Goal: Communication & Community: Connect with others

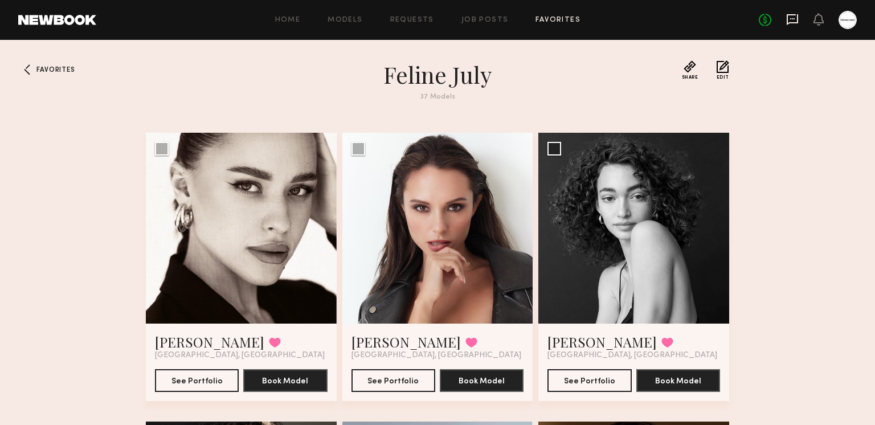
click at [793, 18] on icon at bounding box center [792, 18] width 5 height 1
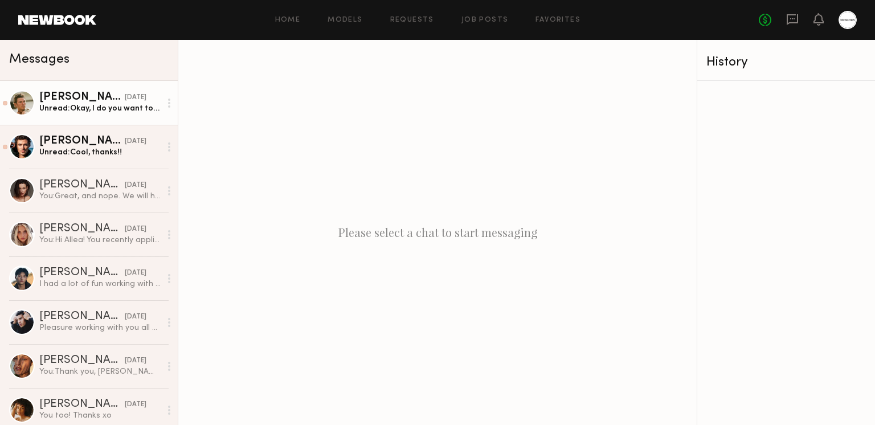
click at [96, 116] on link "Jesse S. yesterday Unread: Okay, I do you want to let you know that I don’t sho…" at bounding box center [89, 103] width 178 height 44
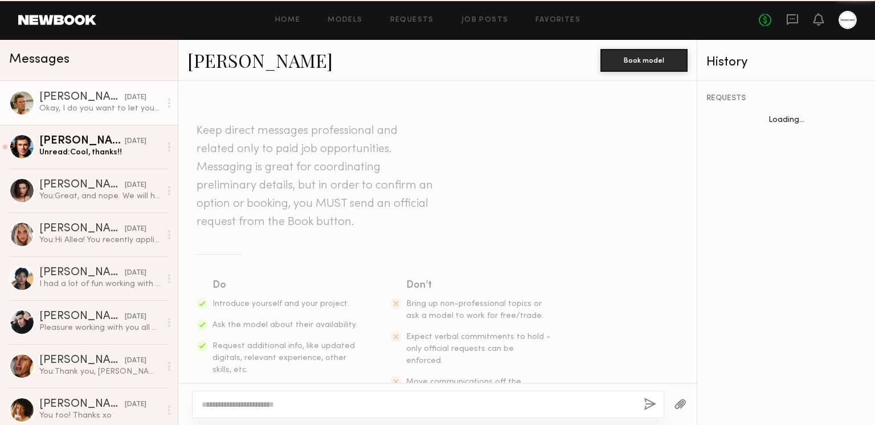
scroll to position [621, 0]
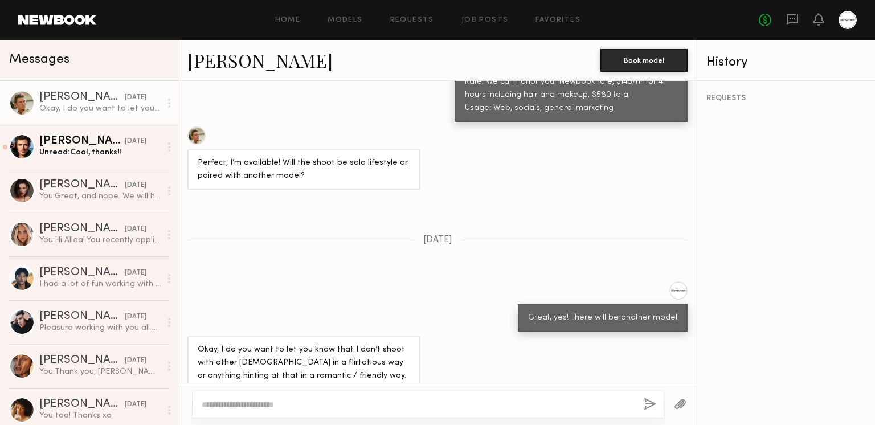
click at [194, 126] on div at bounding box center [196, 135] width 18 height 18
click at [849, 24] on div at bounding box center [847, 20] width 18 height 18
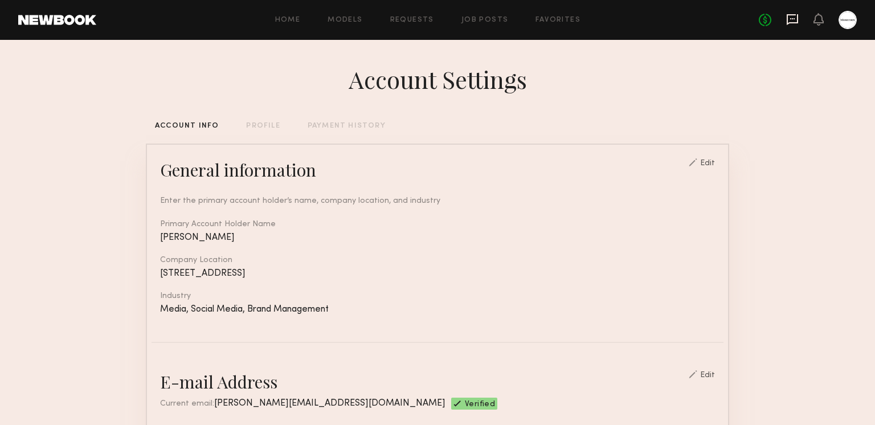
click at [791, 20] on icon at bounding box center [792, 19] width 13 height 13
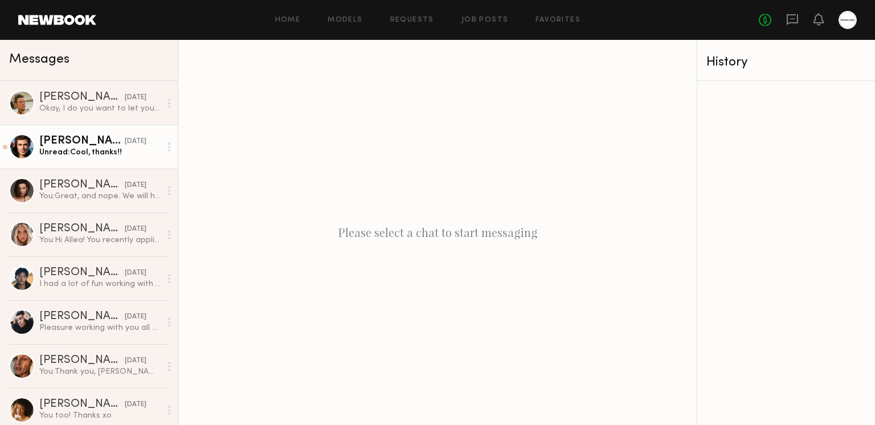
click at [60, 134] on link "Chase H. yesterday Unread: Cool, thanks!!" at bounding box center [89, 147] width 178 height 44
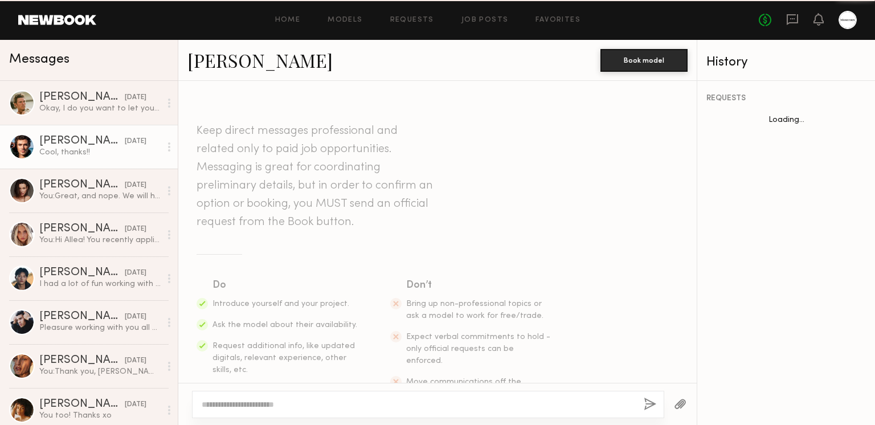
scroll to position [574, 0]
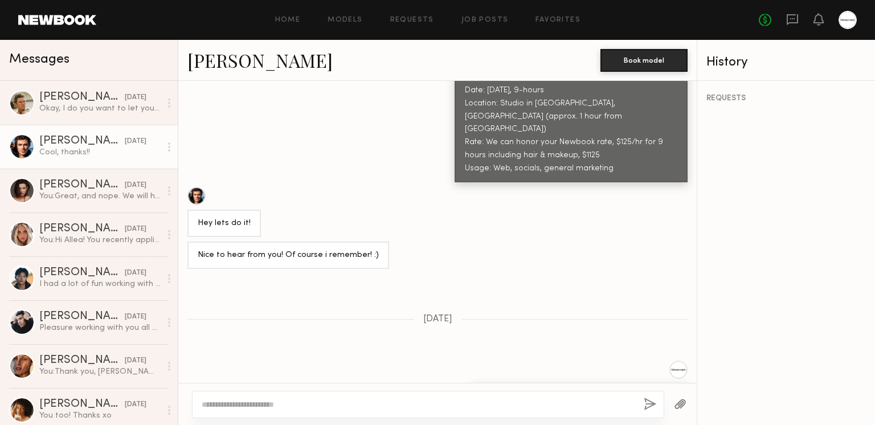
click at [235, 60] on link "Chase H." at bounding box center [259, 60] width 145 height 24
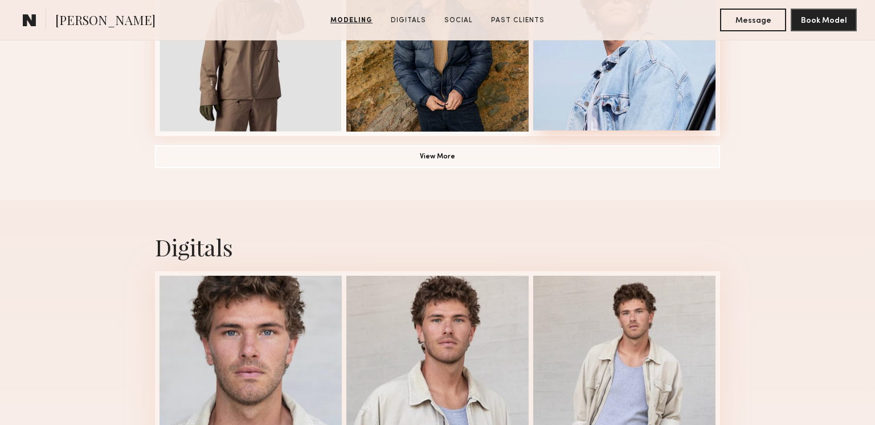
scroll to position [964, 0]
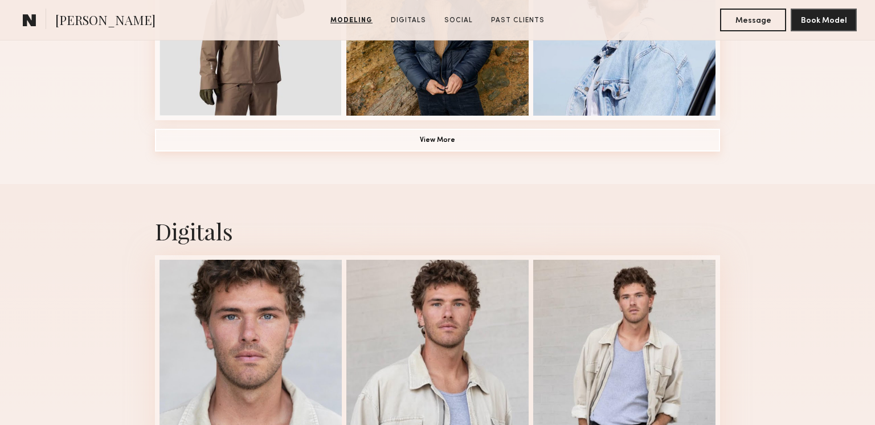
click at [457, 142] on button "View More" at bounding box center [437, 140] width 565 height 23
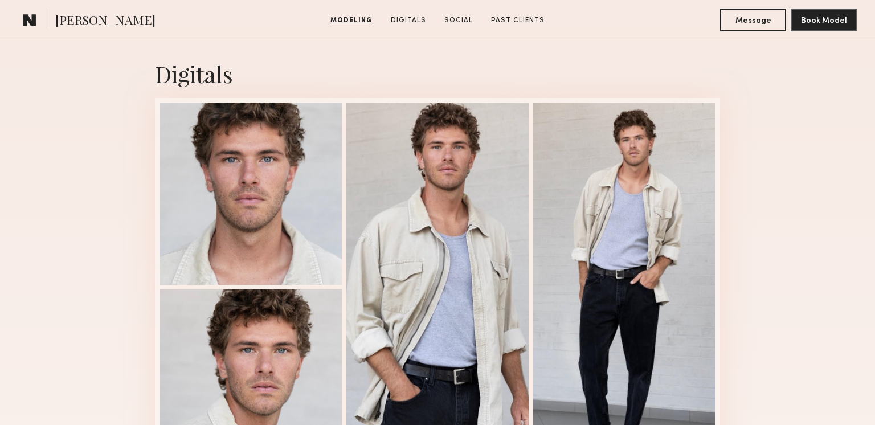
scroll to position [1513, 0]
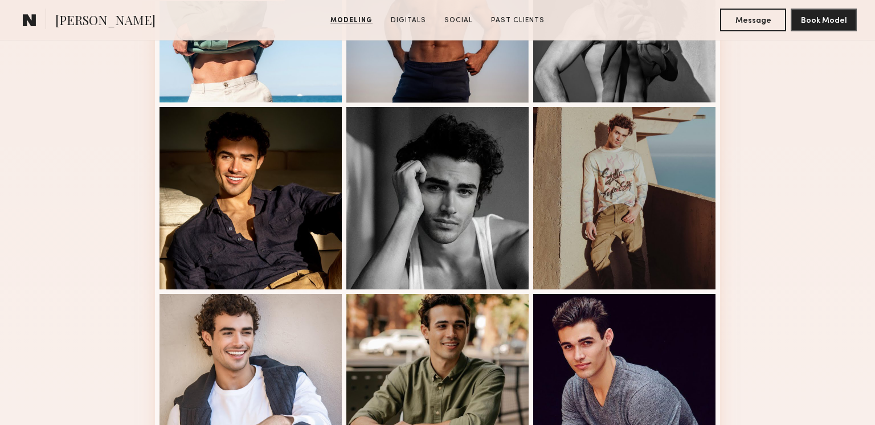
scroll to position [820, 0]
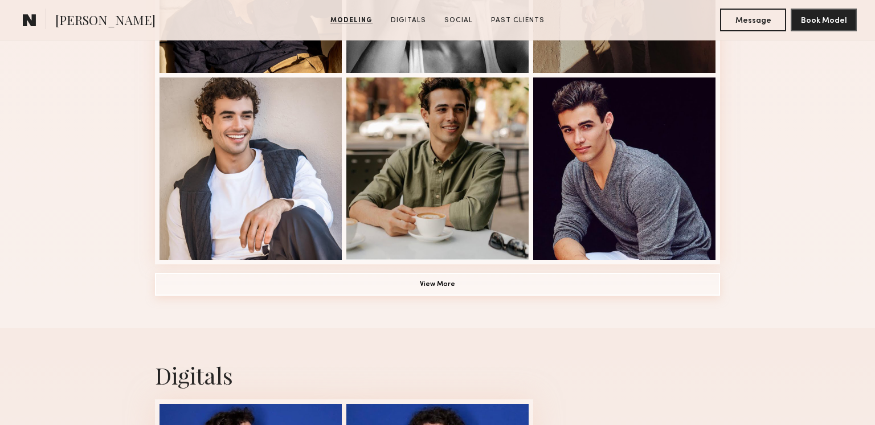
click at [444, 274] on button "View More" at bounding box center [437, 284] width 565 height 23
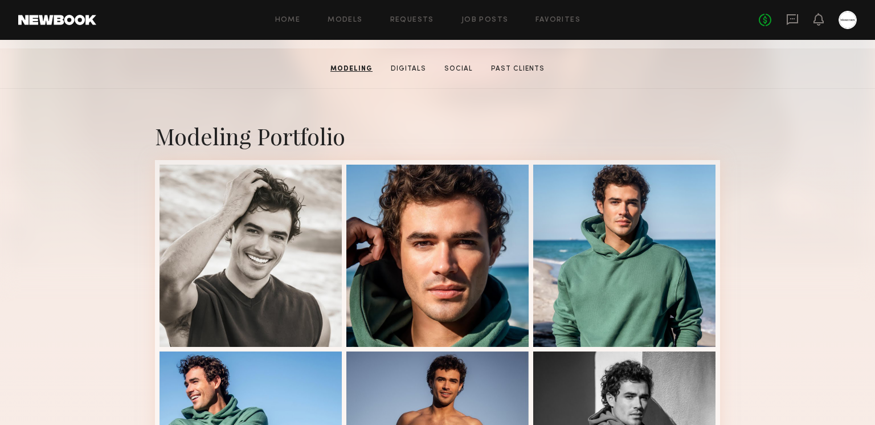
scroll to position [169, 0]
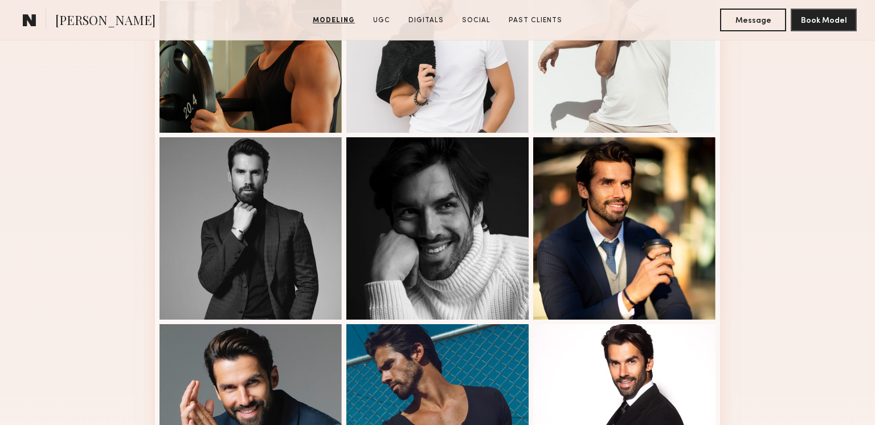
scroll to position [736, 0]
